Goal: Book appointment/travel/reservation

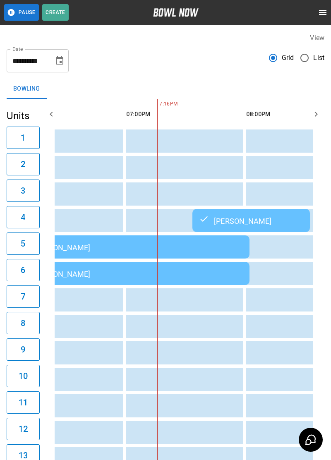
scroll to position [0, 781]
